Goal: Find specific page/section: Find specific page/section

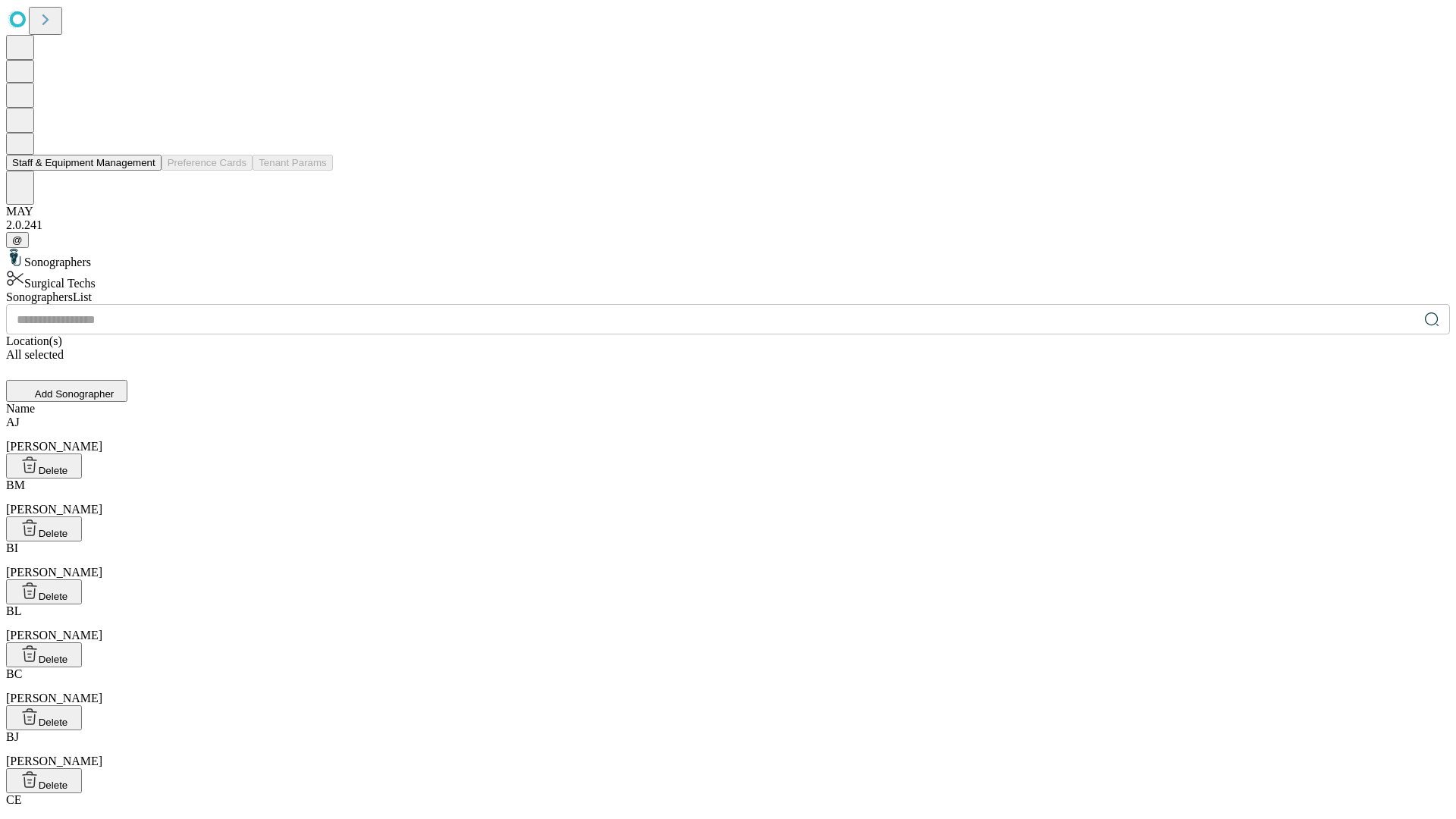
click at [145, 171] on button "Staff & Equipment Management" at bounding box center [83, 162] width 156 height 16
